Goal: Task Accomplishment & Management: Manage account settings

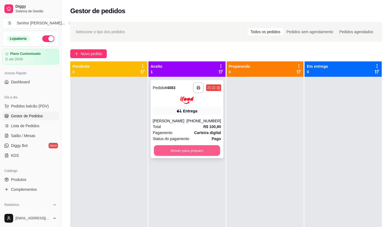
click at [211, 151] on button "Mover para preparo" at bounding box center [187, 150] width 66 height 11
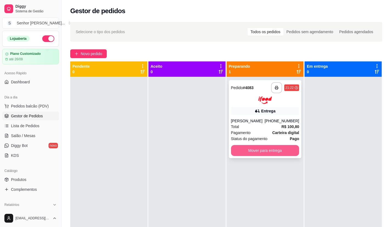
click at [270, 151] on button "Mover para entrega" at bounding box center [265, 150] width 68 height 11
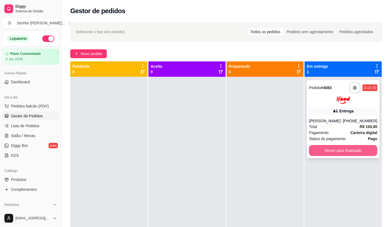
click at [342, 150] on button "Mover para finalizado" at bounding box center [343, 150] width 68 height 11
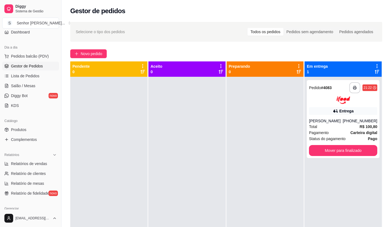
scroll to position [55, 0]
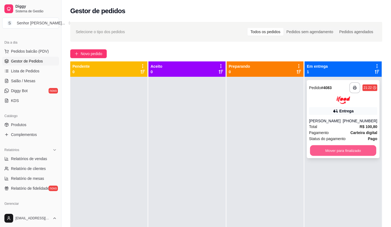
click at [325, 146] on button "Mover para finalizado" at bounding box center [343, 150] width 66 height 11
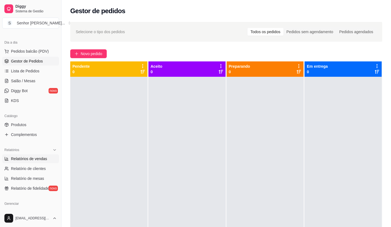
click at [29, 162] on link "Relatórios de vendas" at bounding box center [30, 159] width 57 height 9
select select "ALL"
select select "0"
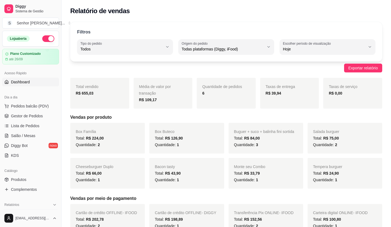
click at [32, 85] on link "Dashboard" at bounding box center [30, 82] width 57 height 9
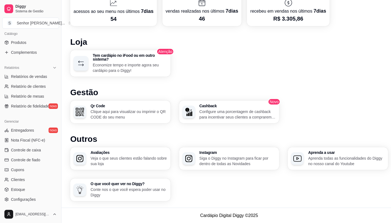
scroll to position [168, 0]
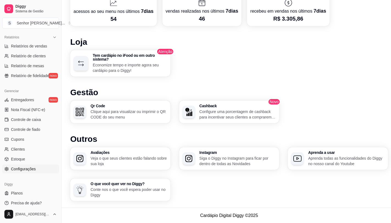
click at [37, 166] on link "Configurações" at bounding box center [30, 169] width 57 height 9
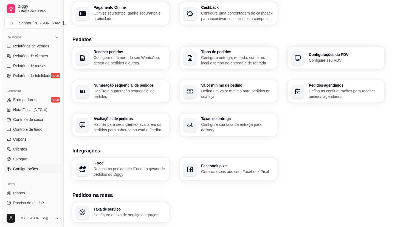
scroll to position [157, 0]
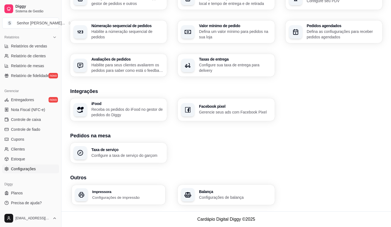
click at [138, 198] on p "Configurações de impressão" at bounding box center [127, 197] width 70 height 5
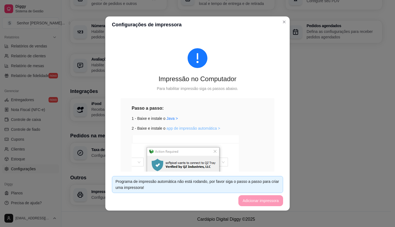
click at [169, 129] on link "app de impressão automática >" at bounding box center [194, 128] width 54 height 4
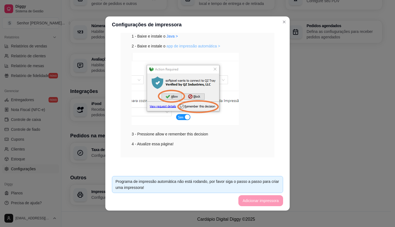
scroll to position [83, 0]
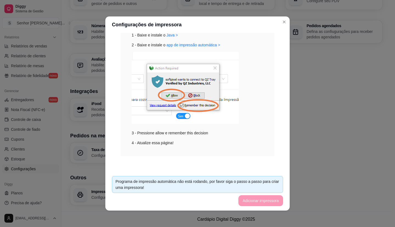
click at [217, 188] on div "Programa de impressão automática não está rodando, por favor siga o passo a pas…" at bounding box center [198, 185] width 164 height 12
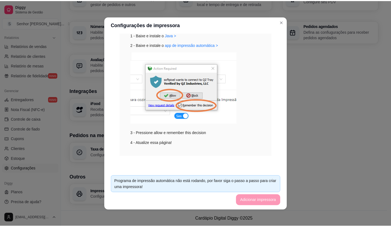
scroll to position [56, 0]
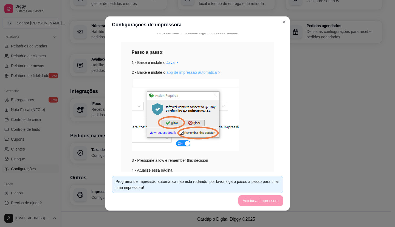
click at [191, 71] on link "app de impressão automática >" at bounding box center [194, 72] width 54 height 4
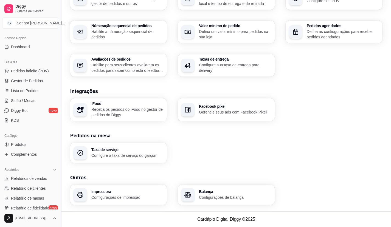
scroll to position [0, 0]
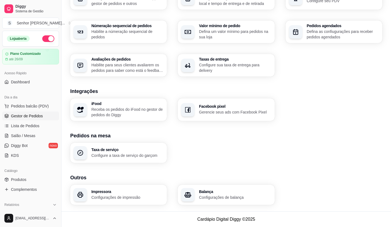
click at [43, 118] on link "Gestor de Pedidos" at bounding box center [30, 116] width 57 height 9
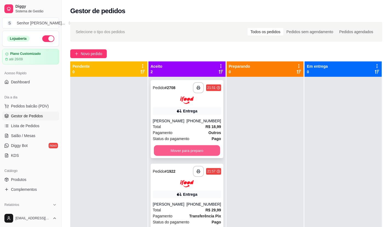
click at [161, 156] on button "Mover para preparo" at bounding box center [187, 150] width 66 height 11
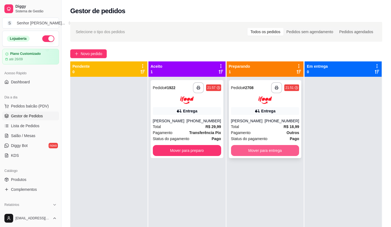
click at [270, 156] on button "Mover para entrega" at bounding box center [265, 150] width 68 height 11
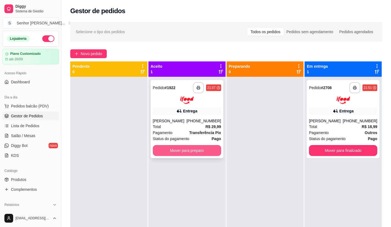
click at [210, 150] on button "Mover para preparo" at bounding box center [187, 150] width 68 height 11
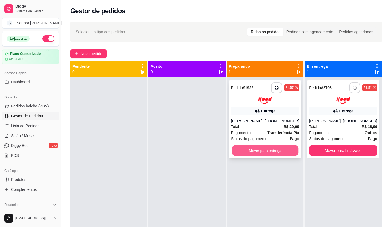
click at [289, 150] on button "Mover para entrega" at bounding box center [265, 150] width 66 height 11
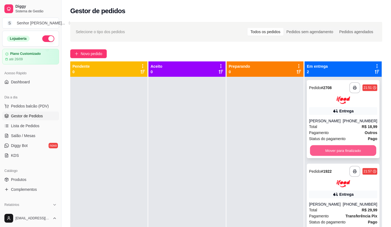
click at [325, 155] on button "Mover para finalizado" at bounding box center [343, 150] width 66 height 11
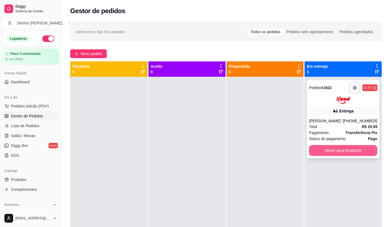
click at [324, 148] on button "Mover para finalizado" at bounding box center [343, 150] width 68 height 11
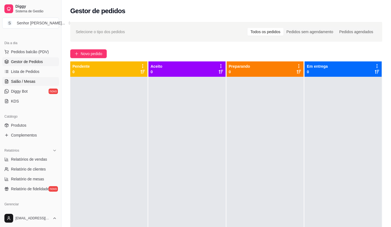
scroll to position [55, 0]
click at [43, 162] on link "Relatórios de vendas" at bounding box center [30, 159] width 57 height 9
select select "ALL"
select select "0"
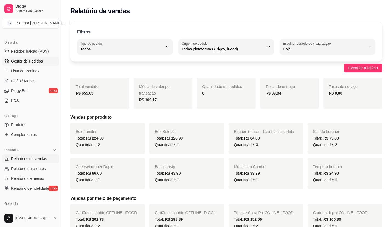
click at [29, 64] on link "Gestor de Pedidos" at bounding box center [30, 61] width 57 height 9
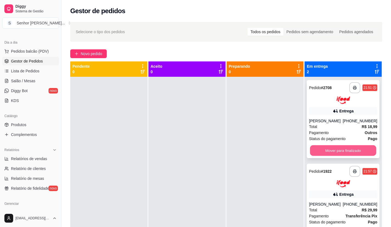
click at [342, 156] on button "Mover para finalizado" at bounding box center [343, 150] width 66 height 11
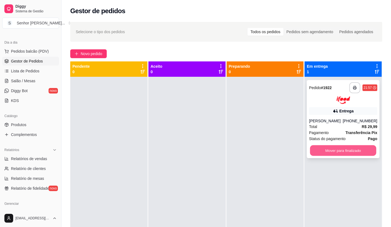
click at [341, 155] on button "Mover para finalizado" at bounding box center [343, 150] width 66 height 11
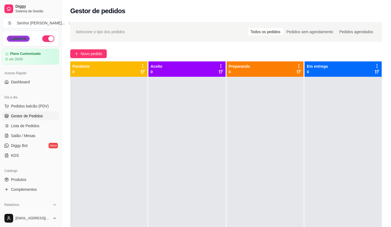
click at [27, 40] on div "Loja aberta" at bounding box center [18, 39] width 23 height 6
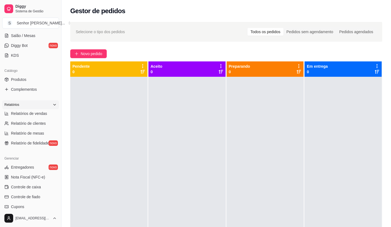
scroll to position [110, 0]
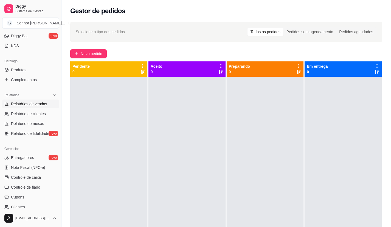
click at [40, 101] on link "Relatórios de vendas" at bounding box center [30, 104] width 57 height 9
select select "ALL"
select select "0"
